Goal: Task Accomplishment & Management: Manage account settings

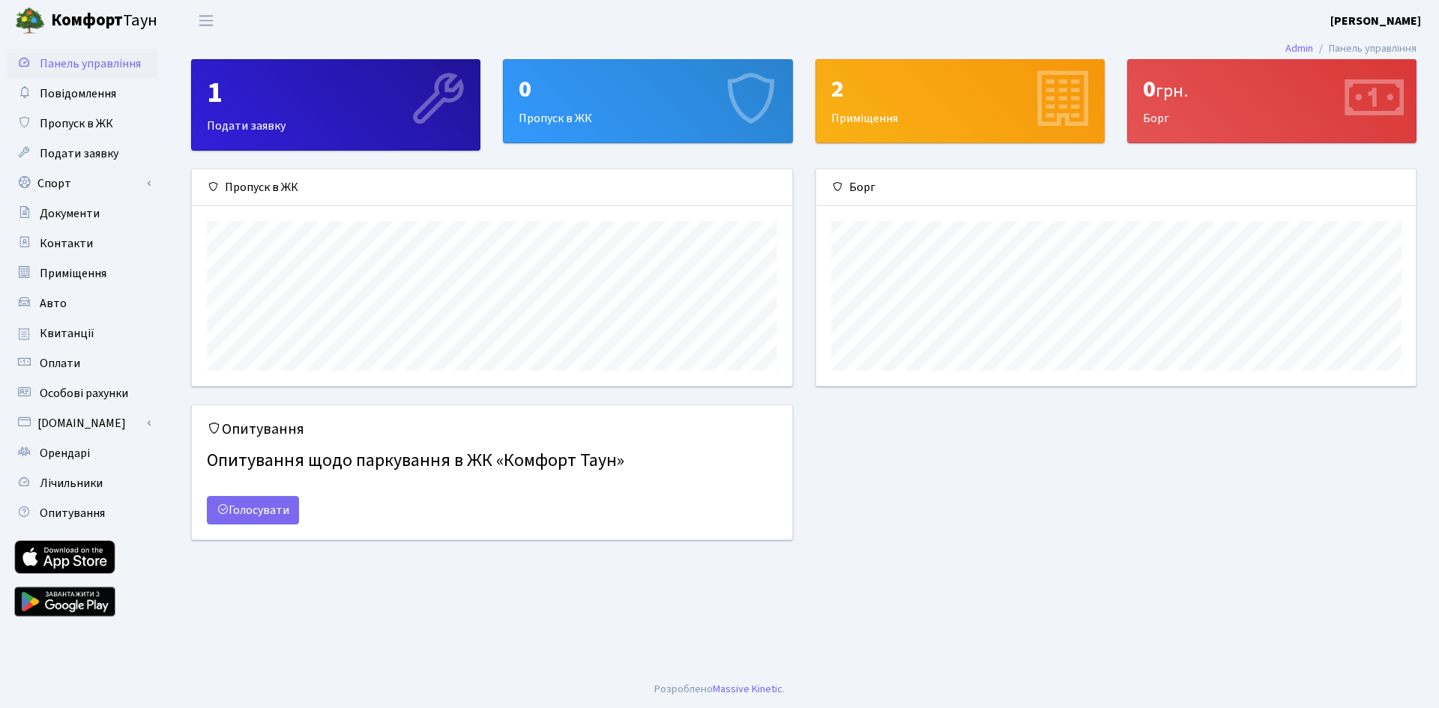
scroll to position [217, 600]
click at [91, 154] on span "Подати заявку" at bounding box center [79, 153] width 79 height 16
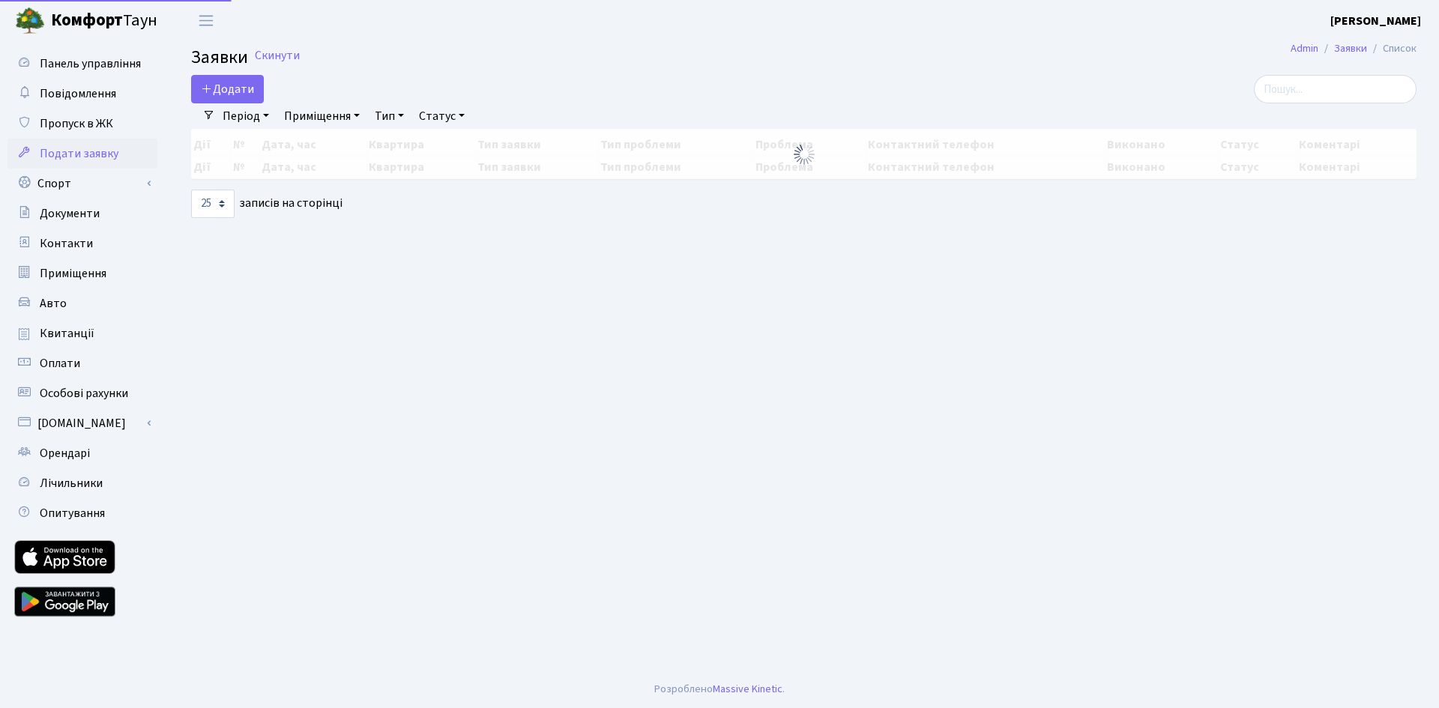
select select "25"
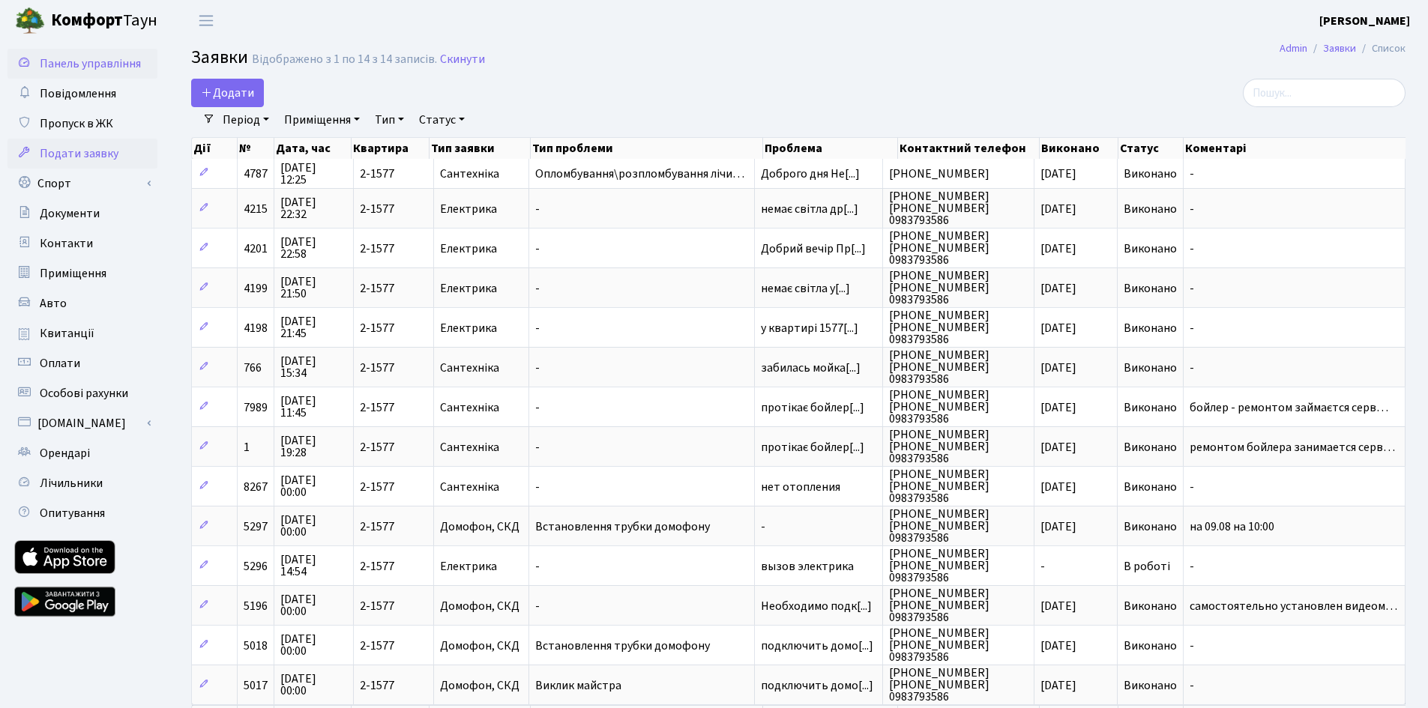
click at [70, 61] on span "Панель управління" at bounding box center [90, 63] width 101 height 16
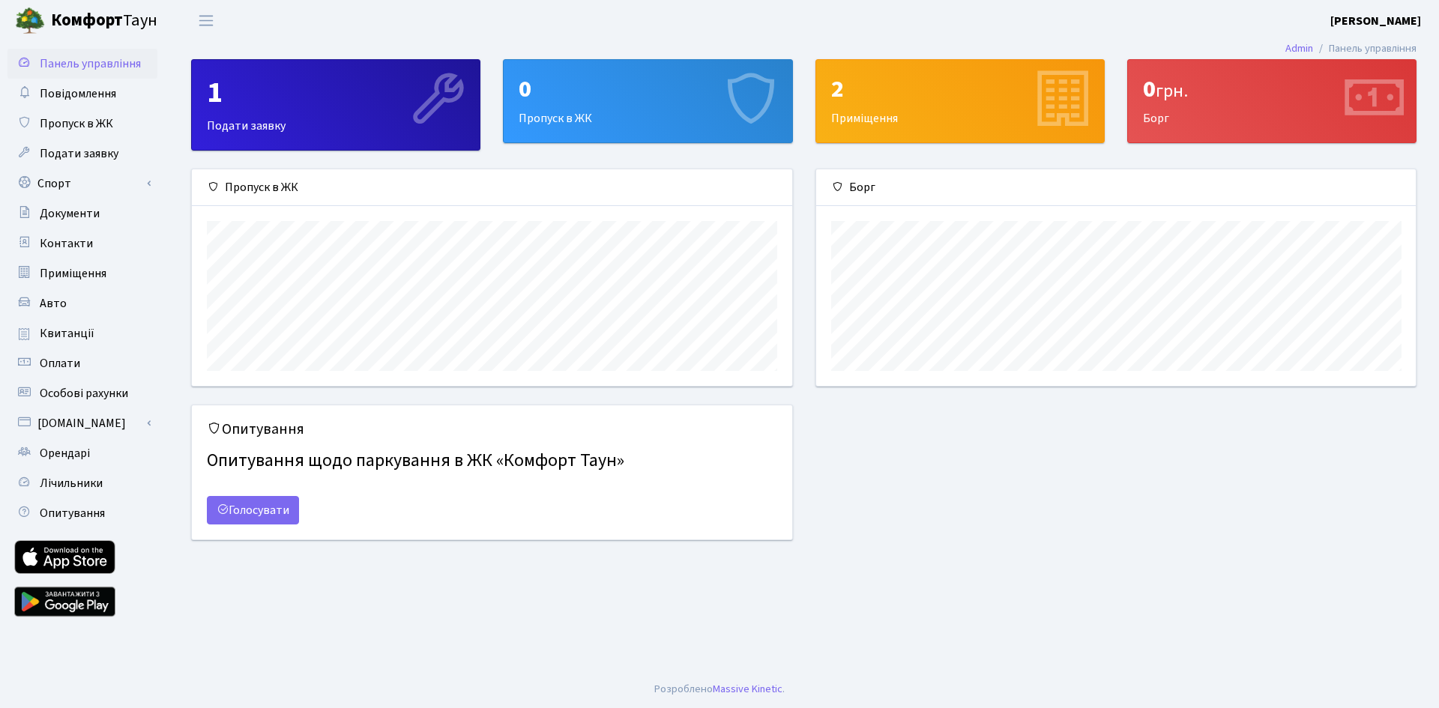
scroll to position [217, 600]
click at [70, 88] on span "Повідомлення" at bounding box center [78, 93] width 76 height 16
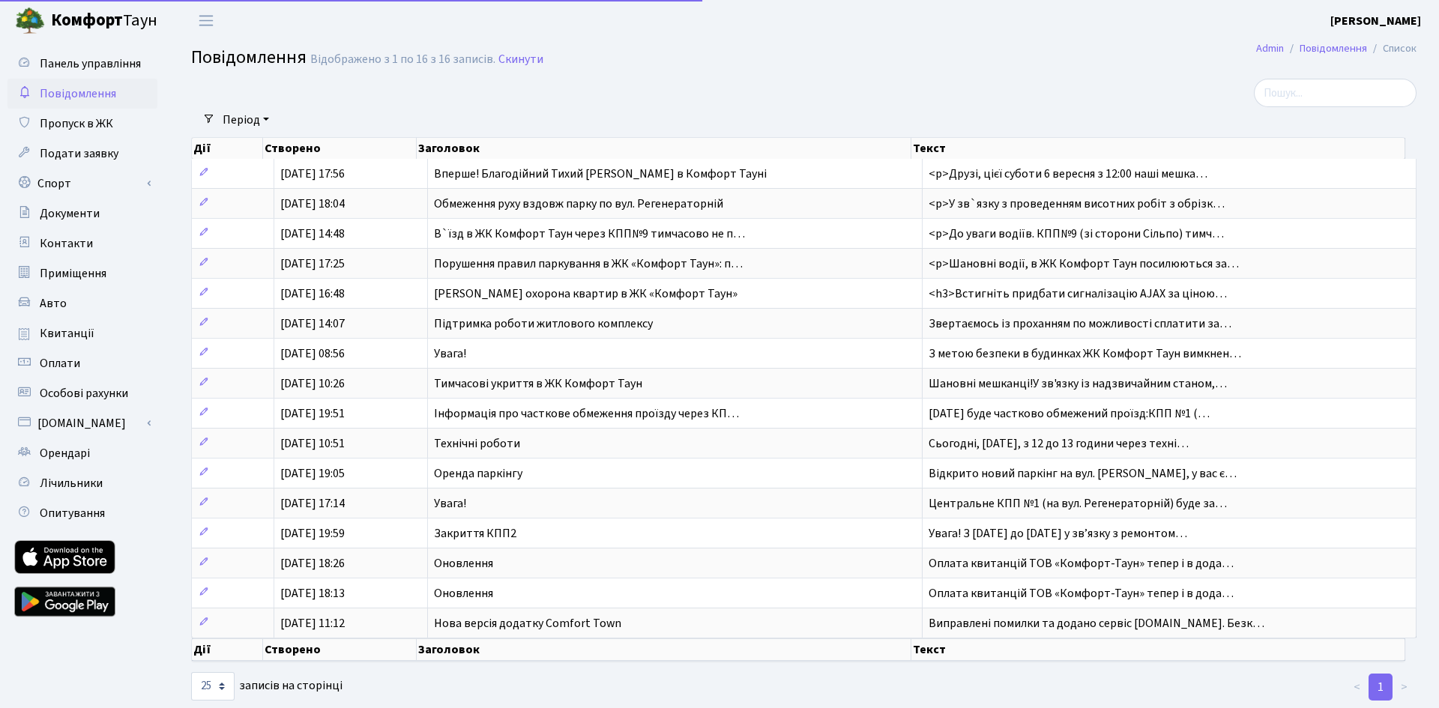
select select "25"
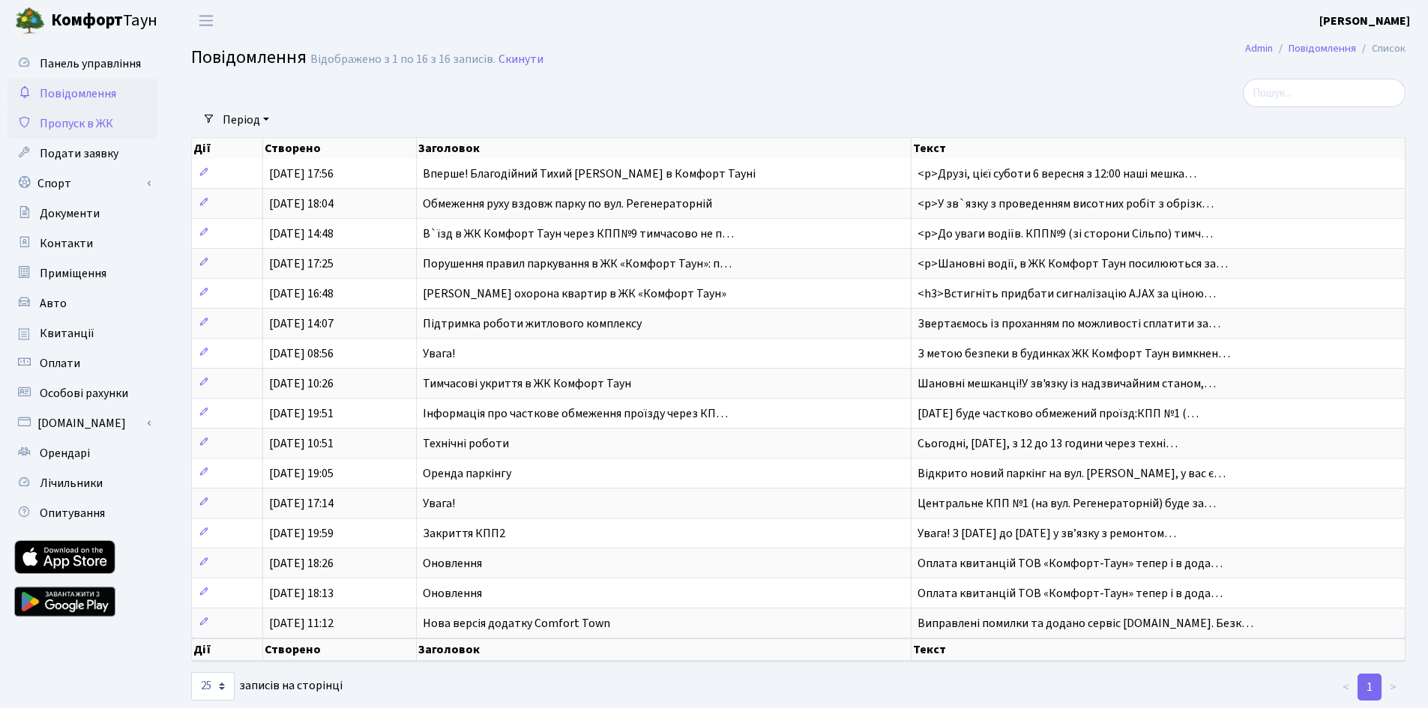
click at [85, 111] on link "Пропуск в ЖК" at bounding box center [82, 124] width 150 height 30
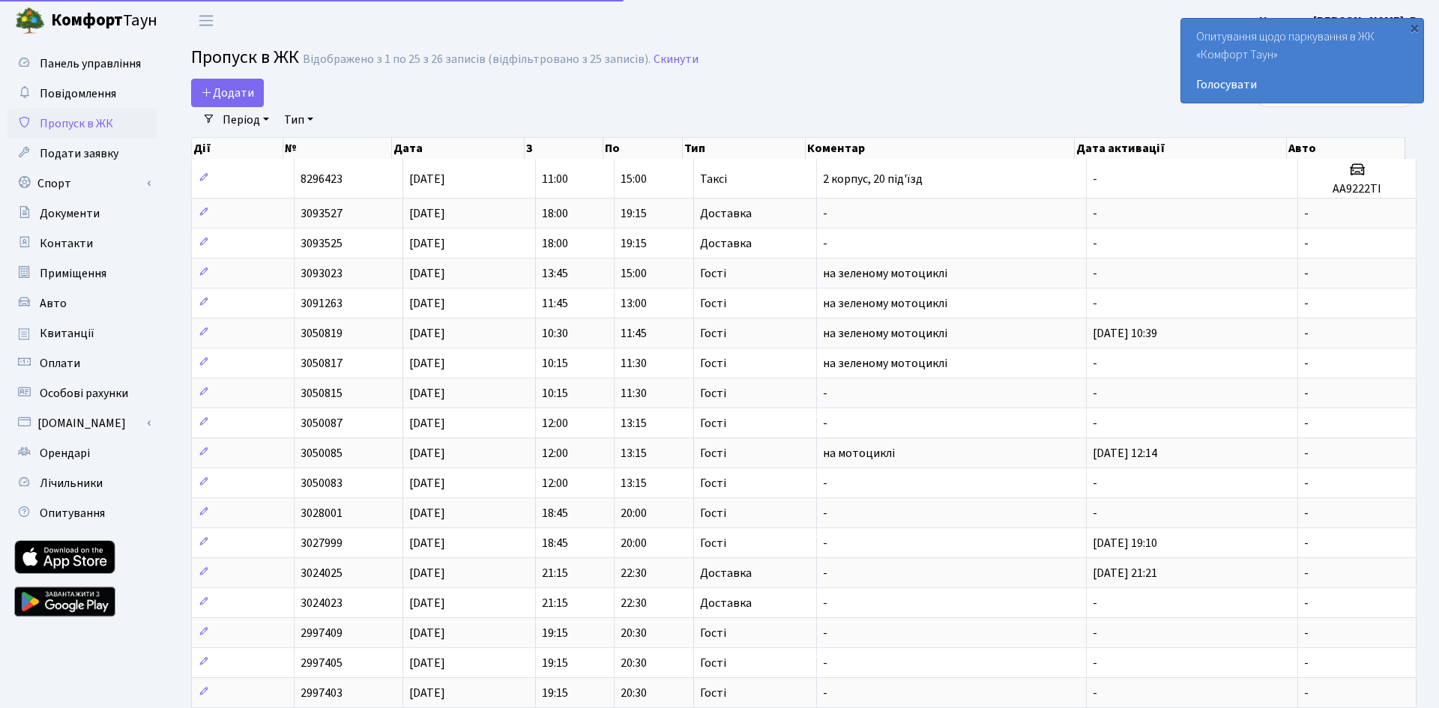
select select "25"
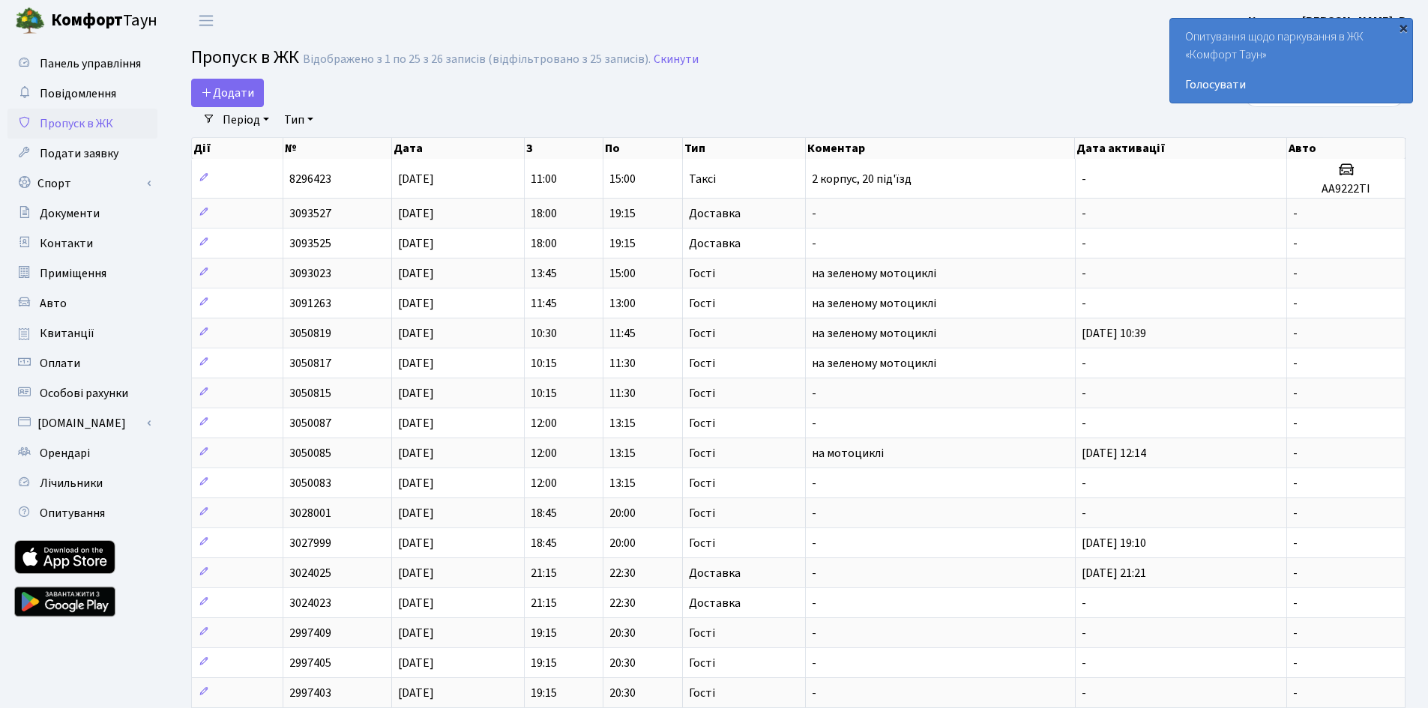
click at [1402, 29] on div "×" at bounding box center [1403, 27] width 15 height 15
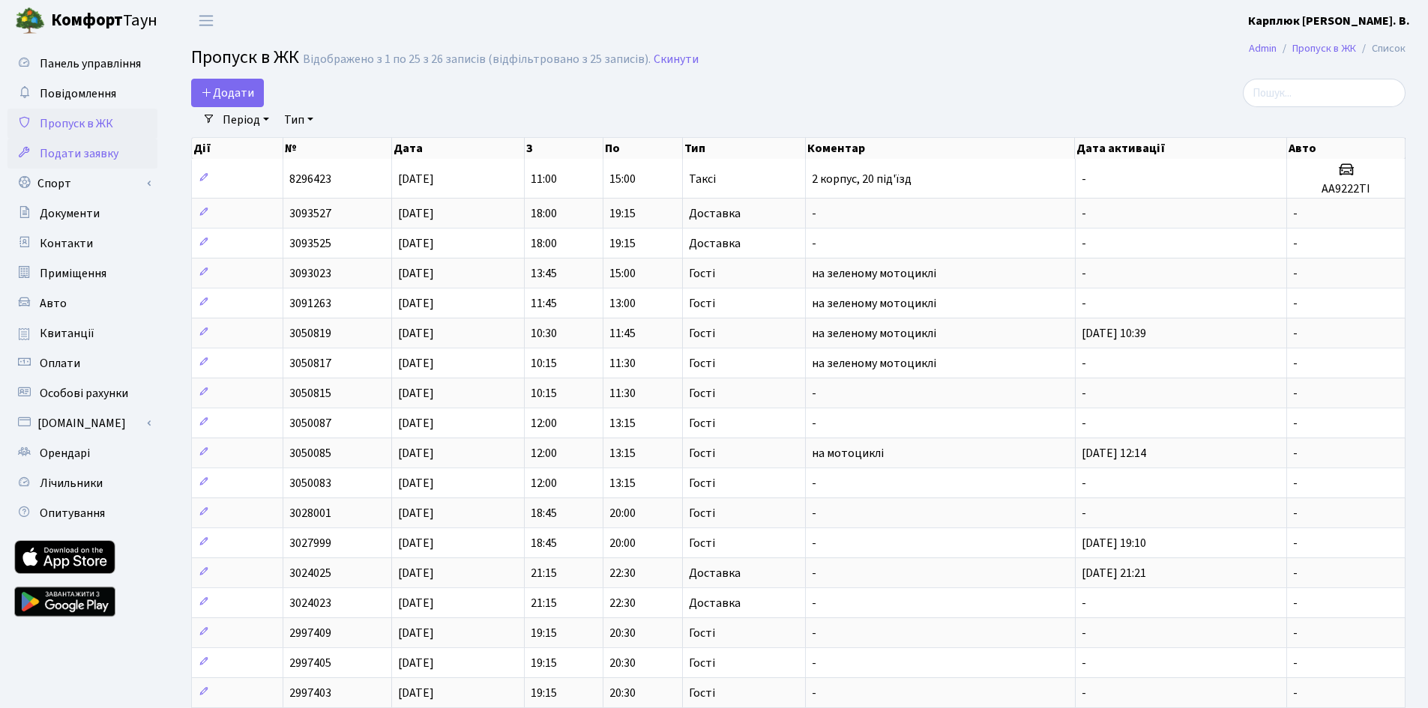
click at [66, 157] on span "Подати заявку" at bounding box center [79, 153] width 79 height 16
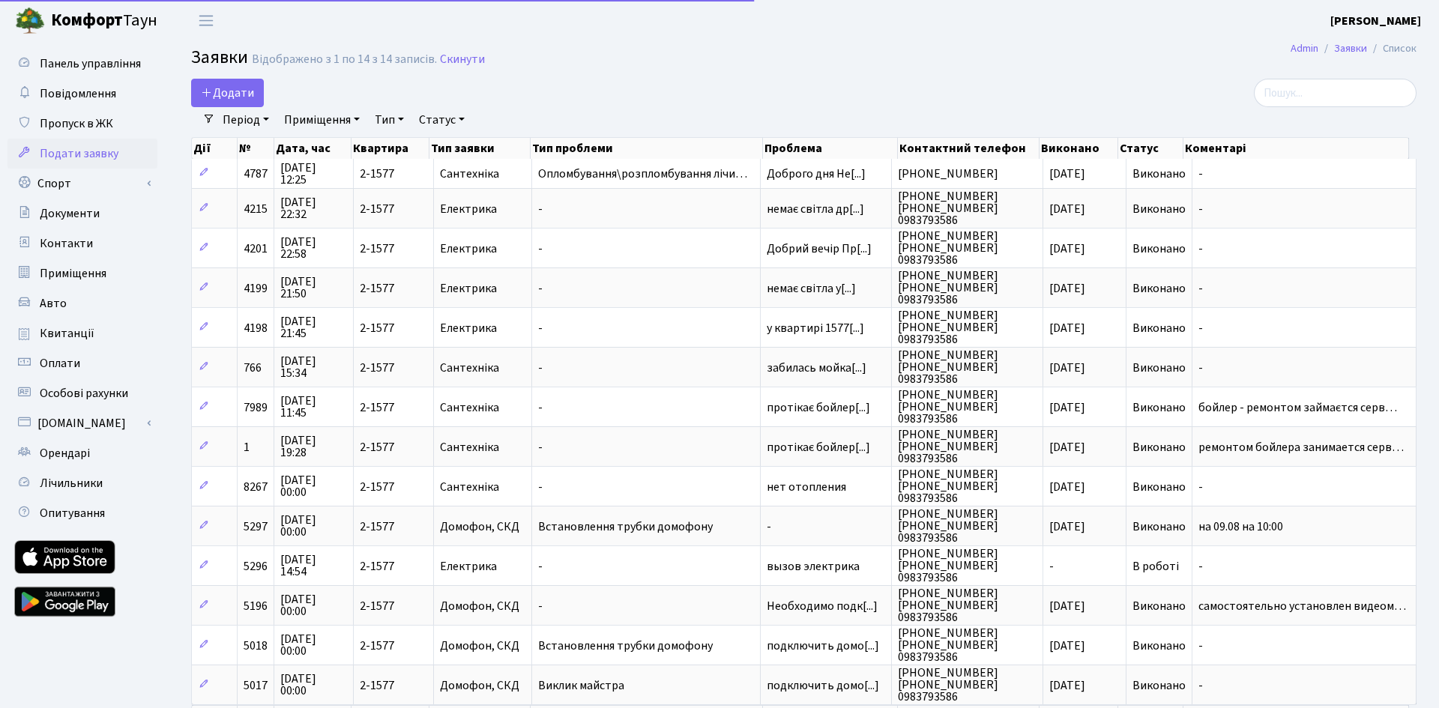
select select "25"
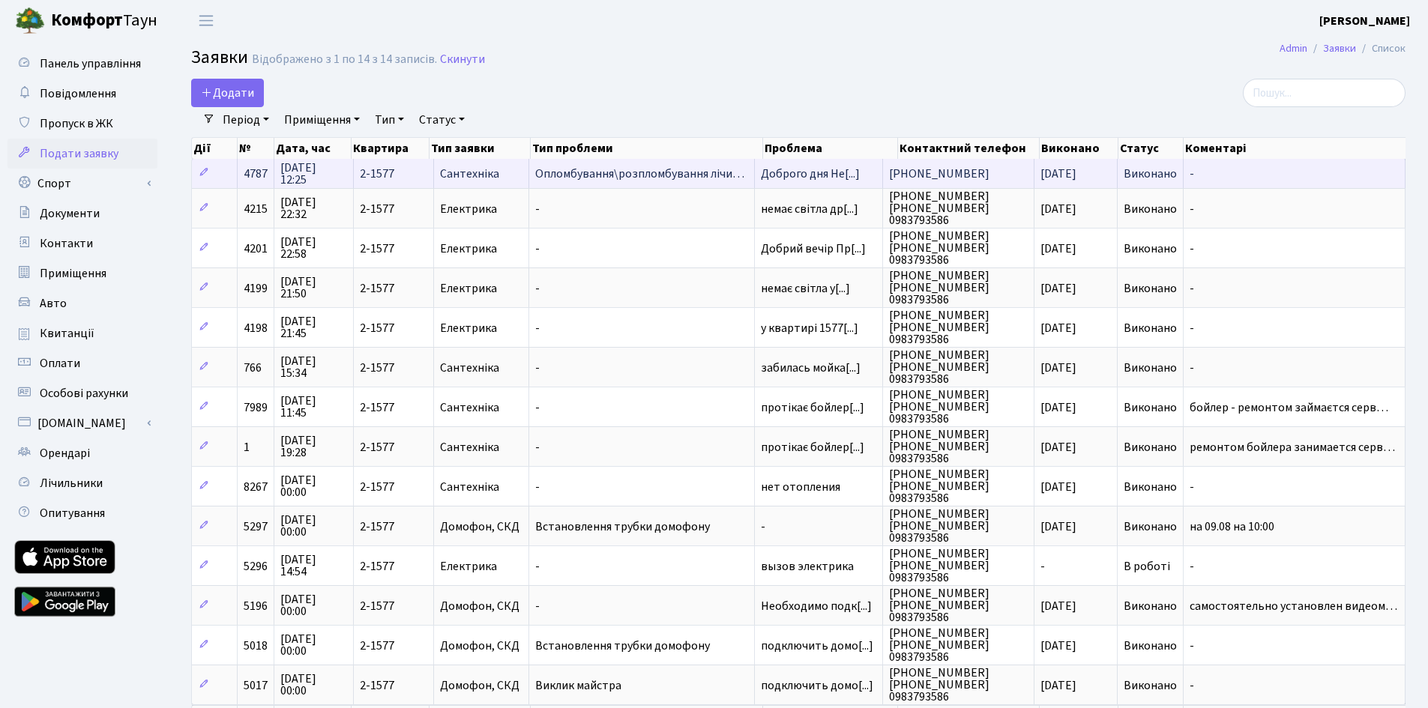
click at [626, 168] on span "Опломбування\розпломбування лічи…" at bounding box center [641, 174] width 213 height 12
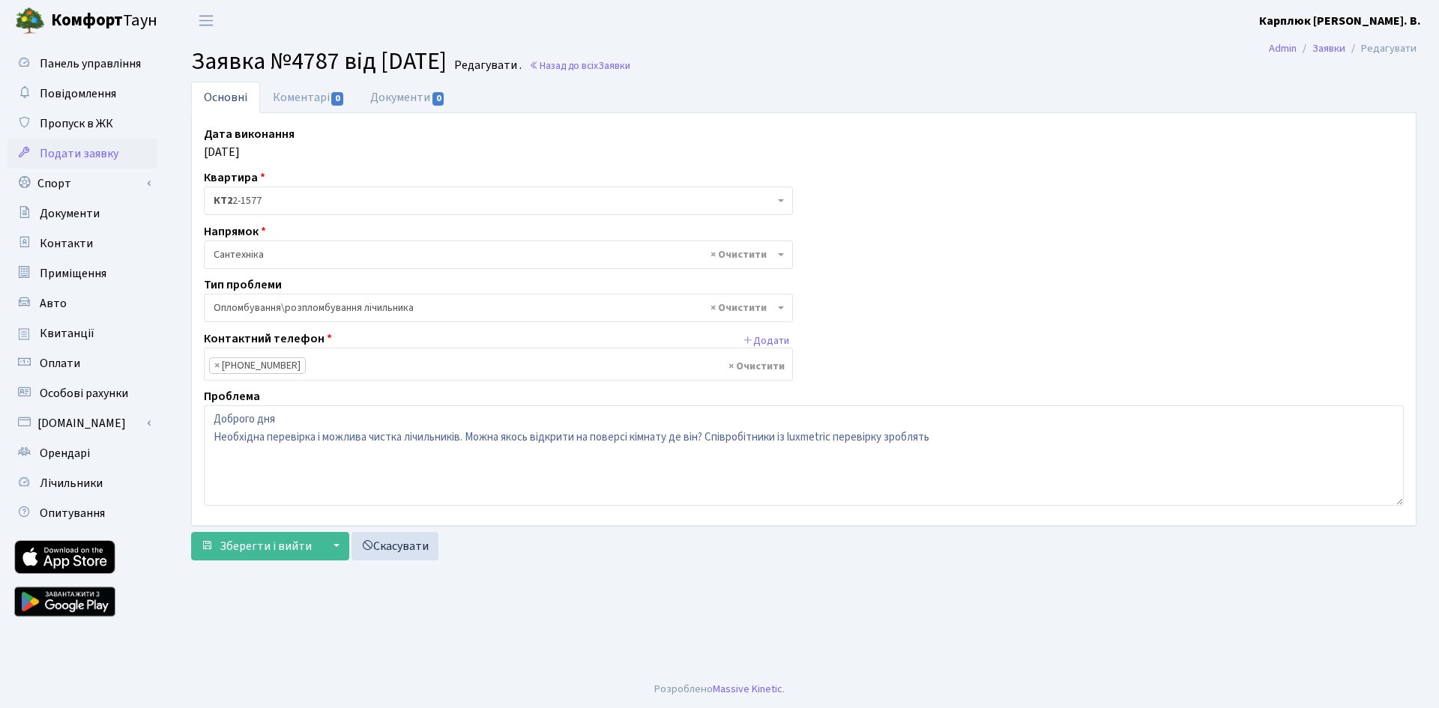
select select "30"
click at [312, 91] on link "Коментарі 0" at bounding box center [308, 97] width 97 height 31
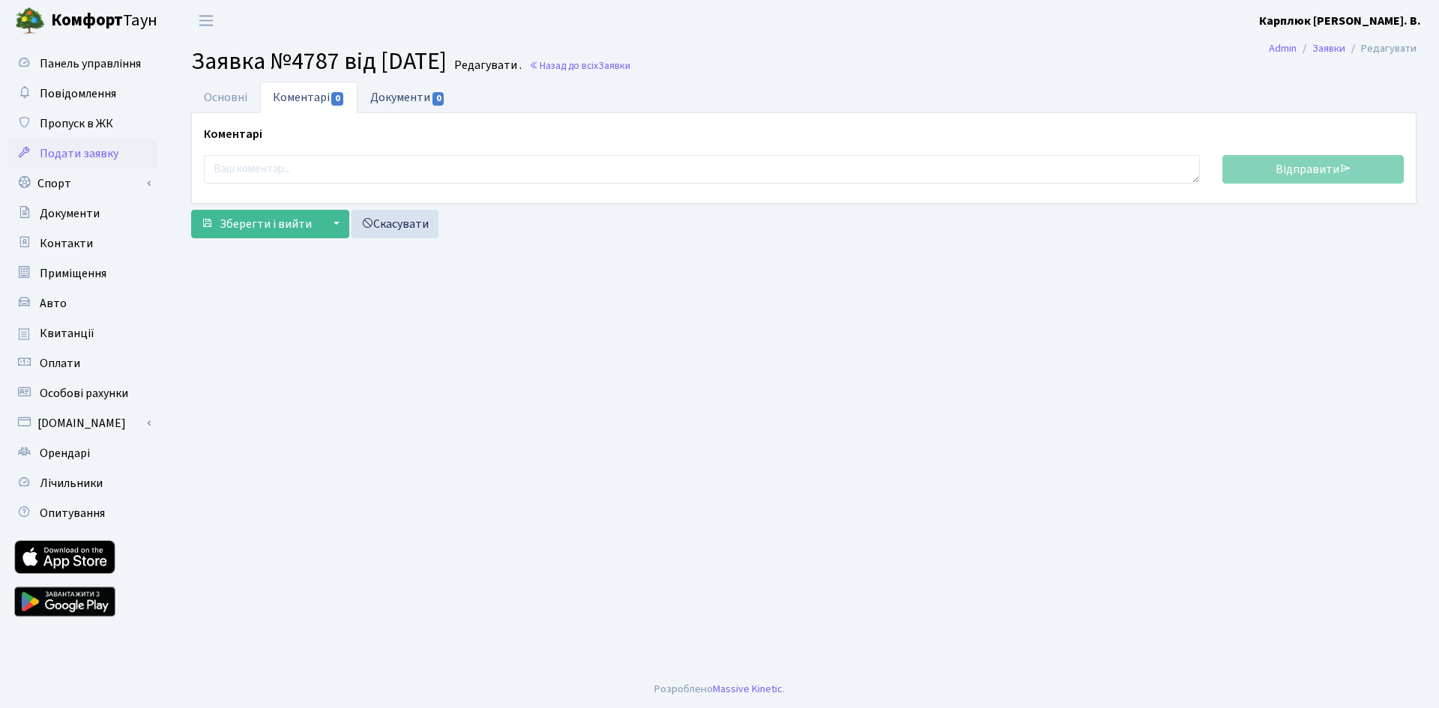
click at [383, 95] on link "Документи 0" at bounding box center [408, 97] width 100 height 31
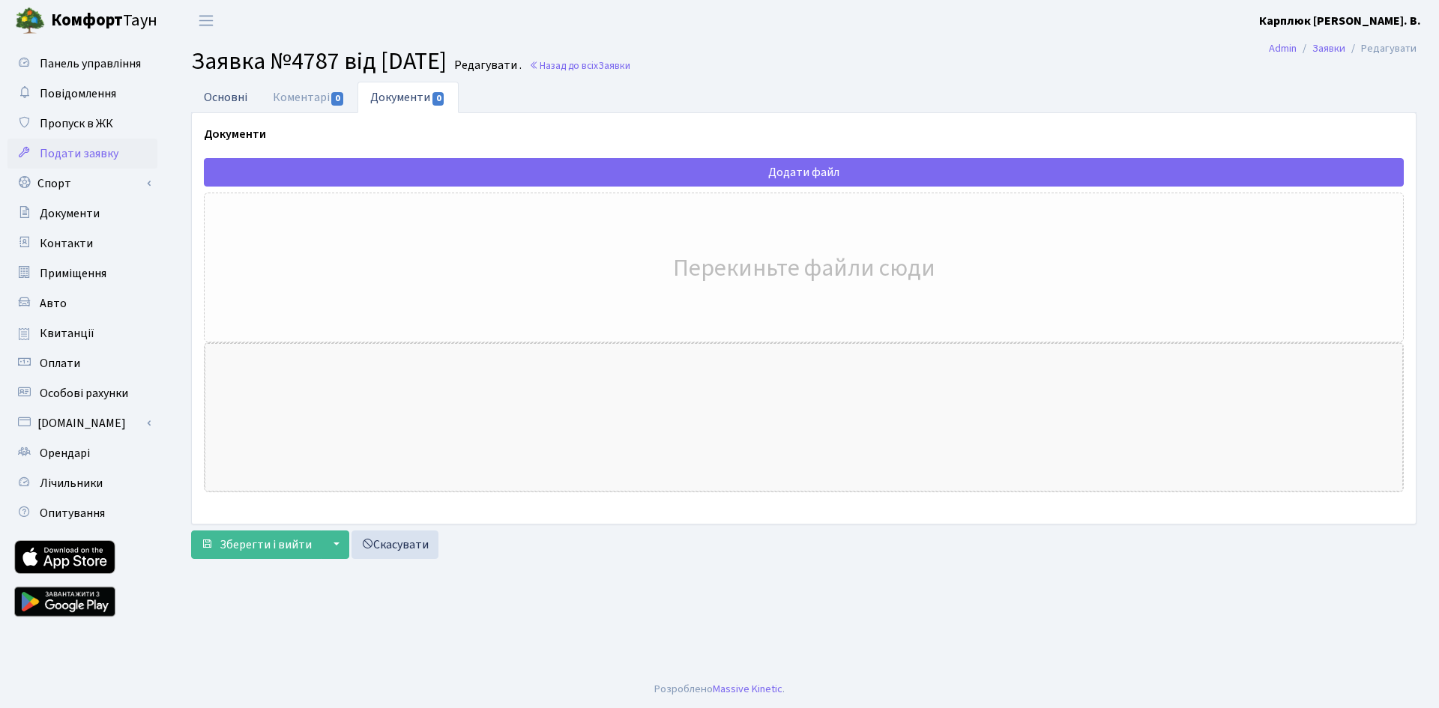
click at [226, 97] on link "Основні" at bounding box center [225, 97] width 69 height 31
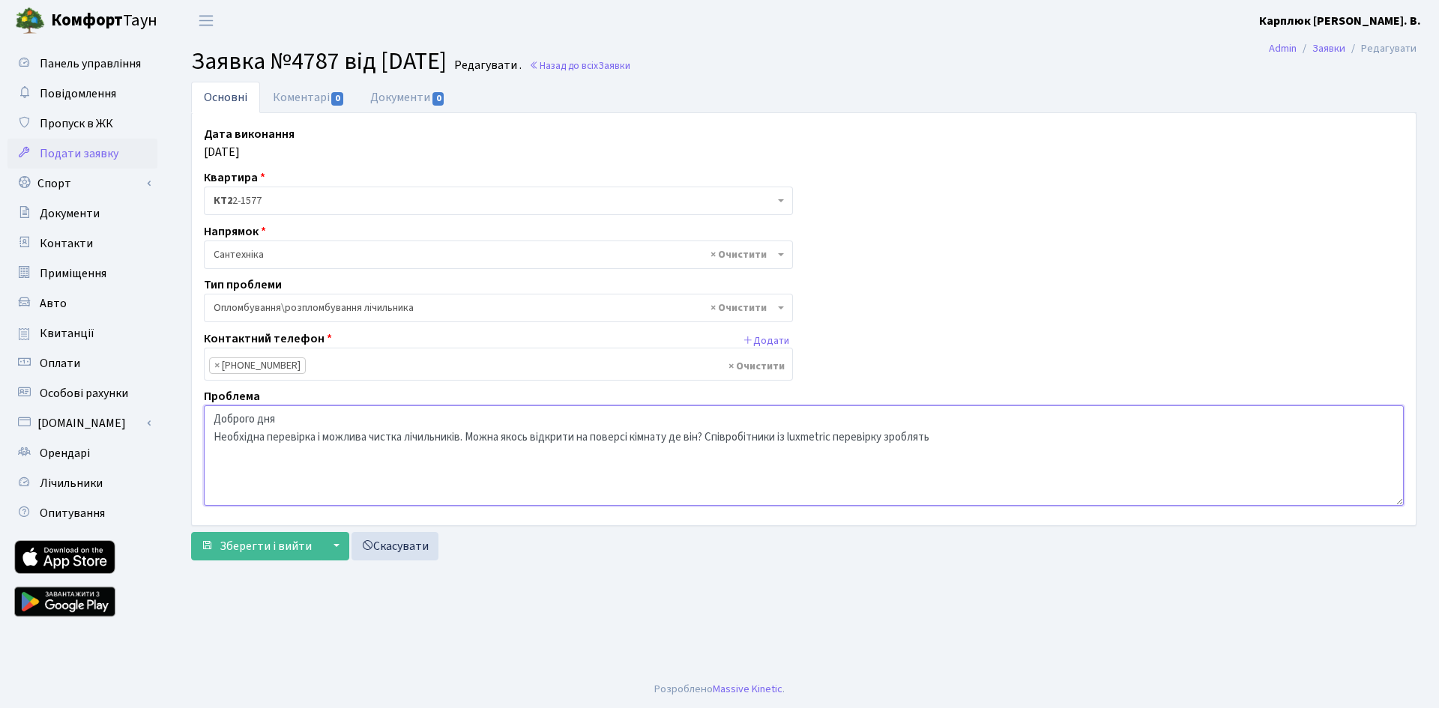
click at [821, 433] on textarea "Доброго дня Необхідна перевірка і можлива чистка лічильників. Можна якось відкр…" at bounding box center [804, 456] width 1200 height 100
